Goal: Task Accomplishment & Management: Manage account settings

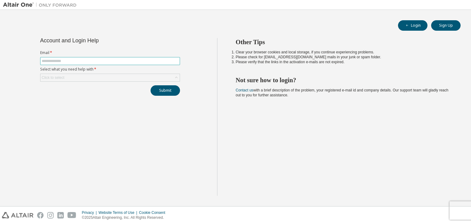
click at [146, 60] on input "text" at bounding box center [110, 61] width 137 height 5
type input "**********"
click at [94, 75] on div "Click to select" at bounding box center [109, 77] width 139 height 7
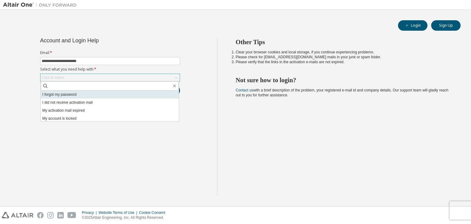
click at [98, 98] on li "I forgot my password" at bounding box center [110, 94] width 138 height 8
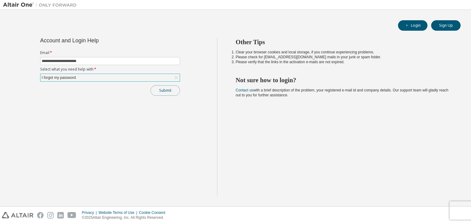
click at [167, 92] on button "Submit" at bounding box center [165, 90] width 29 height 10
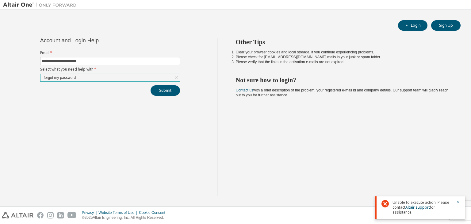
drag, startPoint x: 433, startPoint y: 204, endPoint x: 426, endPoint y: 192, distance: 13.6
click at [426, 192] on body "**********" at bounding box center [235, 112] width 471 height 224
click at [426, 192] on div "Other Tips Clear your browser cookies and local storage, if you continue experi…" at bounding box center [342, 117] width 251 height 158
click at [423, 208] on link "Altair support" at bounding box center [417, 207] width 25 height 5
click at [416, 208] on link "Altair support" at bounding box center [417, 207] width 25 height 5
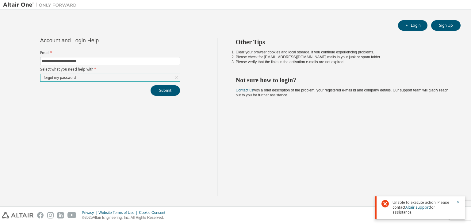
click at [416, 208] on link "Altair support" at bounding box center [417, 207] width 25 height 5
click at [418, 208] on link "Altair support" at bounding box center [417, 207] width 25 height 5
click at [166, 78] on div "I forgot my password" at bounding box center [109, 77] width 139 height 7
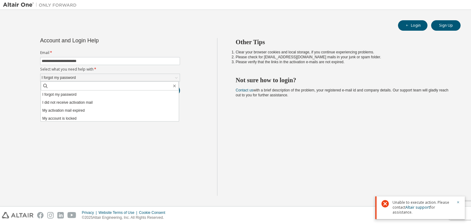
click at [192, 60] on div "**********" at bounding box center [110, 117] width 214 height 158
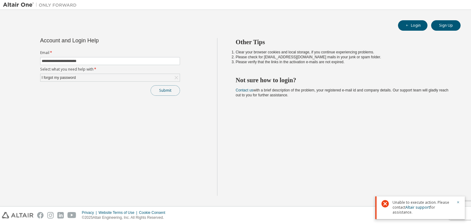
click at [169, 86] on button "Submit" at bounding box center [165, 90] width 29 height 10
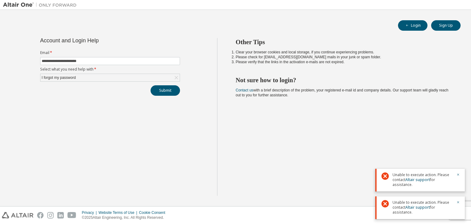
click at [456, 176] on div at bounding box center [456, 179] width 7 height 15
